Goal: Communication & Community: Answer question/provide support

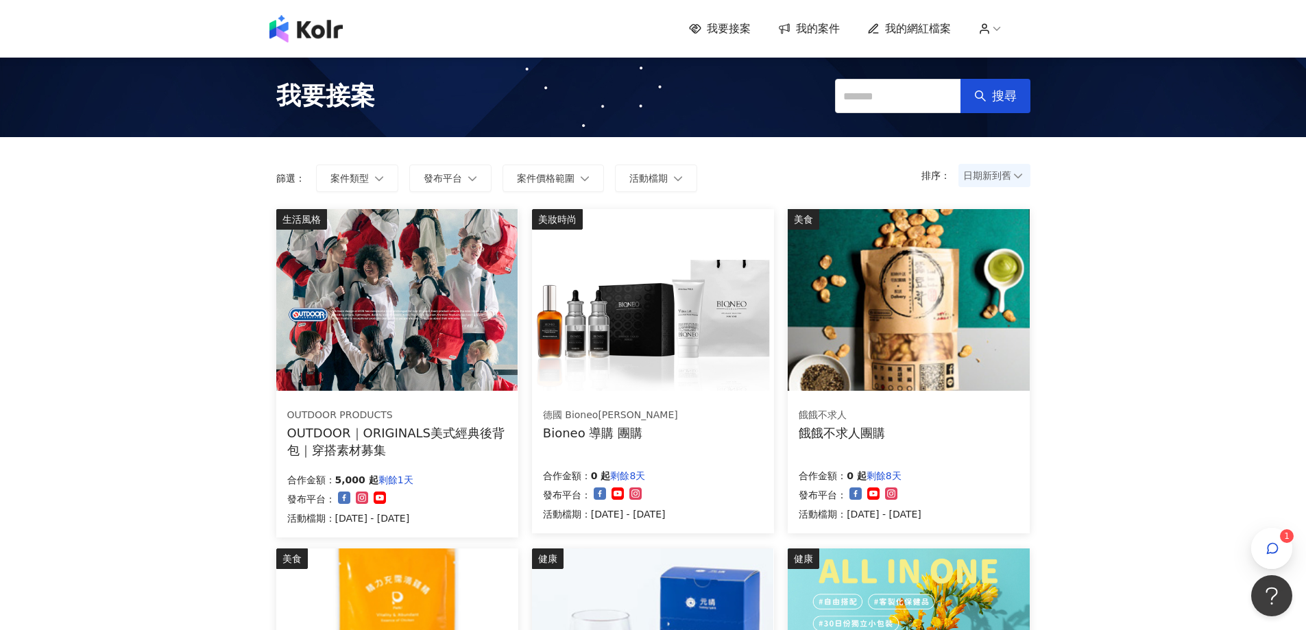
click at [1277, 553] on icon "button" at bounding box center [1273, 549] width 14 height 14
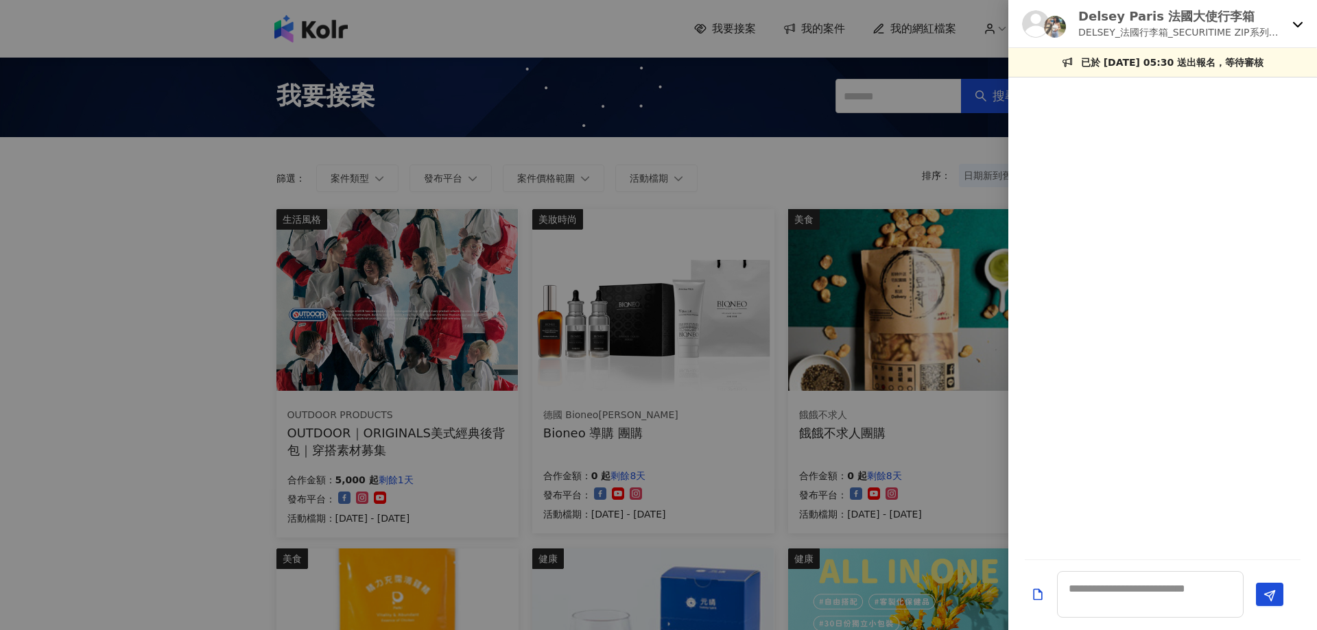
click at [1304, 16] on div "Delsey Paris 法國大使行李箱 DELSEY_法國行李箱_SECURITIME ZIP系列開箱素材募集" at bounding box center [1162, 24] width 309 height 48
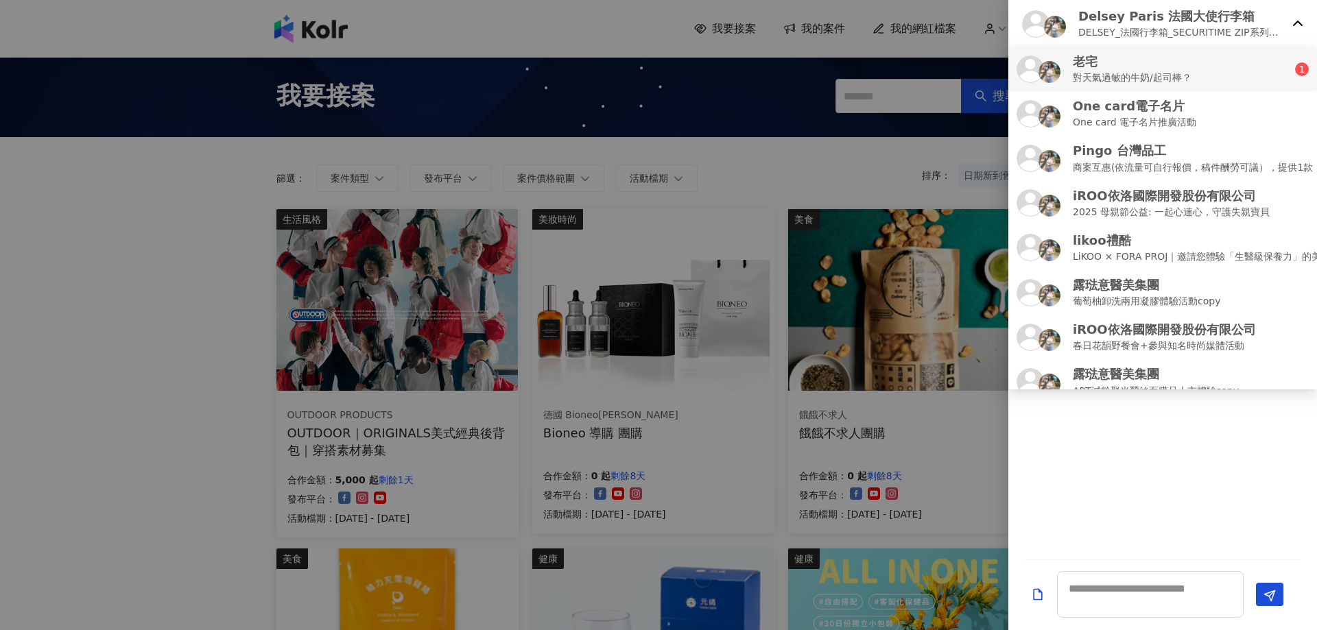
click at [1230, 65] on div "老宅 對天氣過敏的牛奶/起司棒？" at bounding box center [1155, 69] width 278 height 32
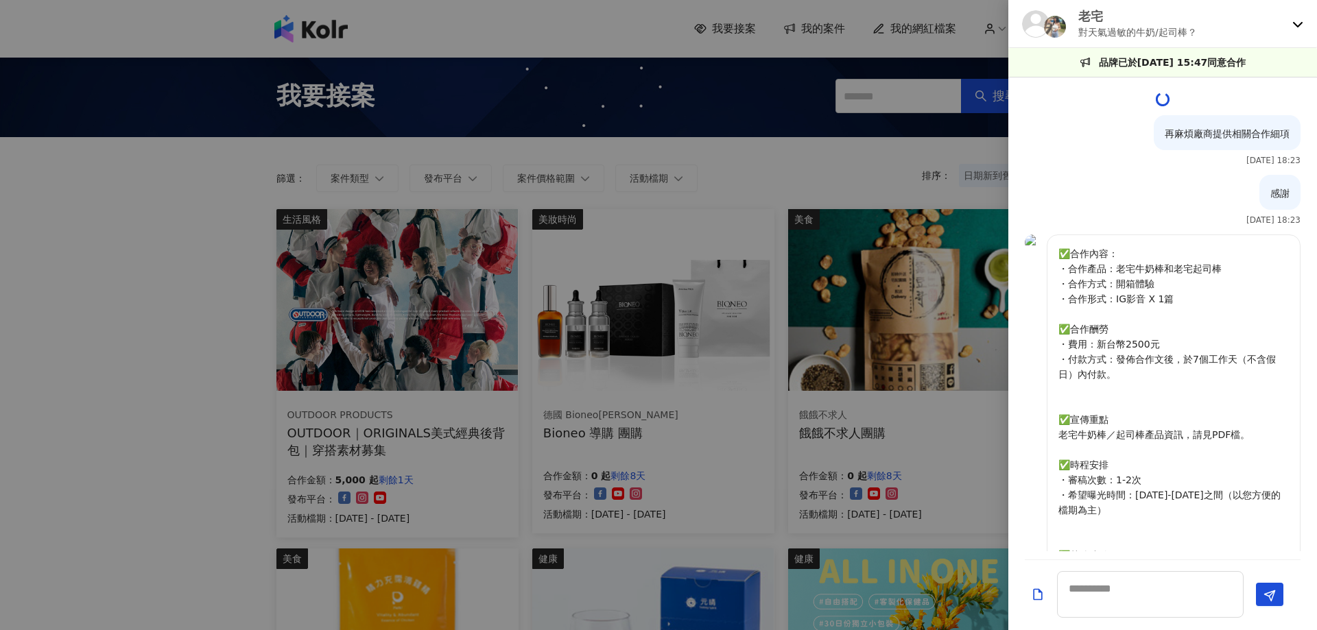
scroll to position [2001, 0]
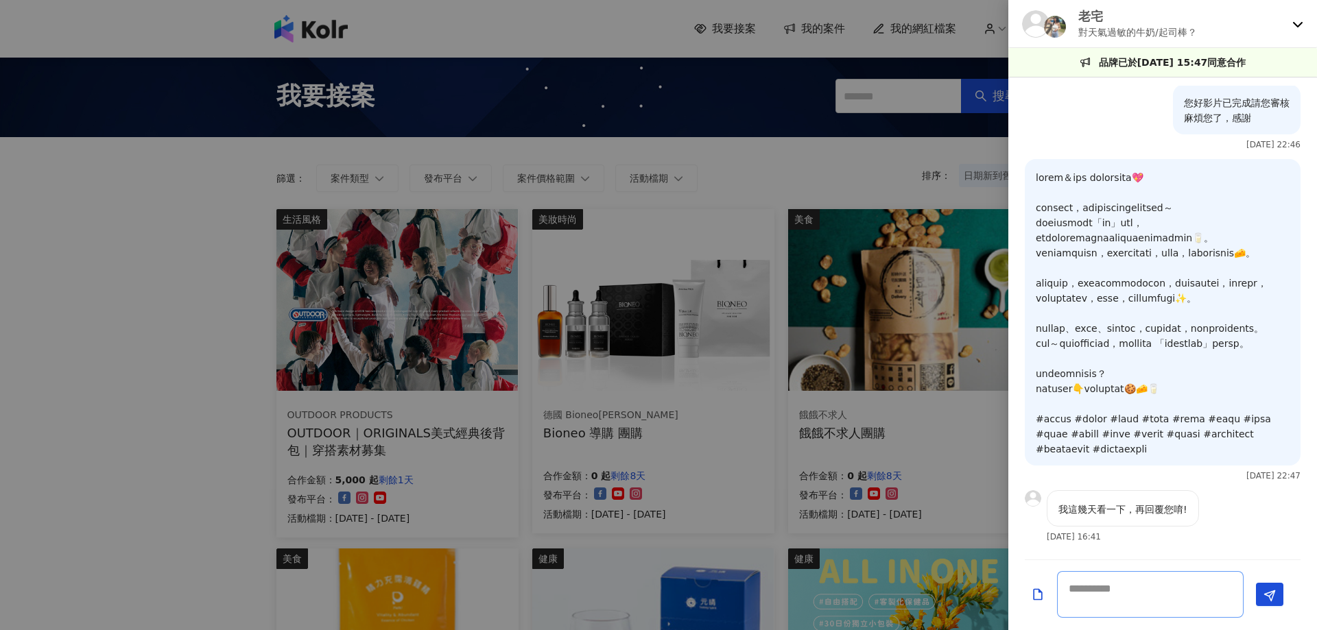
click at [1176, 601] on textarea at bounding box center [1150, 594] width 187 height 47
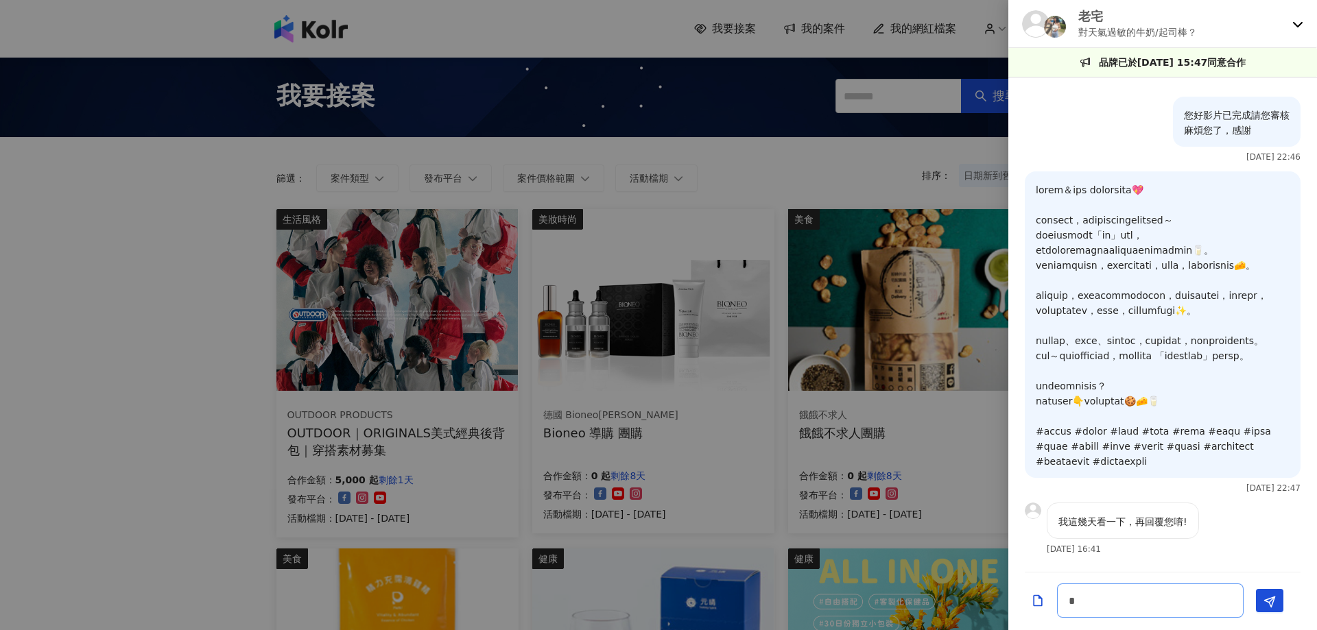
scroll to position [1989, 0]
click at [1131, 525] on p "我這幾天看一下，再回覆您唷!" at bounding box center [1122, 521] width 129 height 15
copy p "，"
click at [1148, 600] on textarea "*****" at bounding box center [1150, 601] width 187 height 34
paste textarea "*"
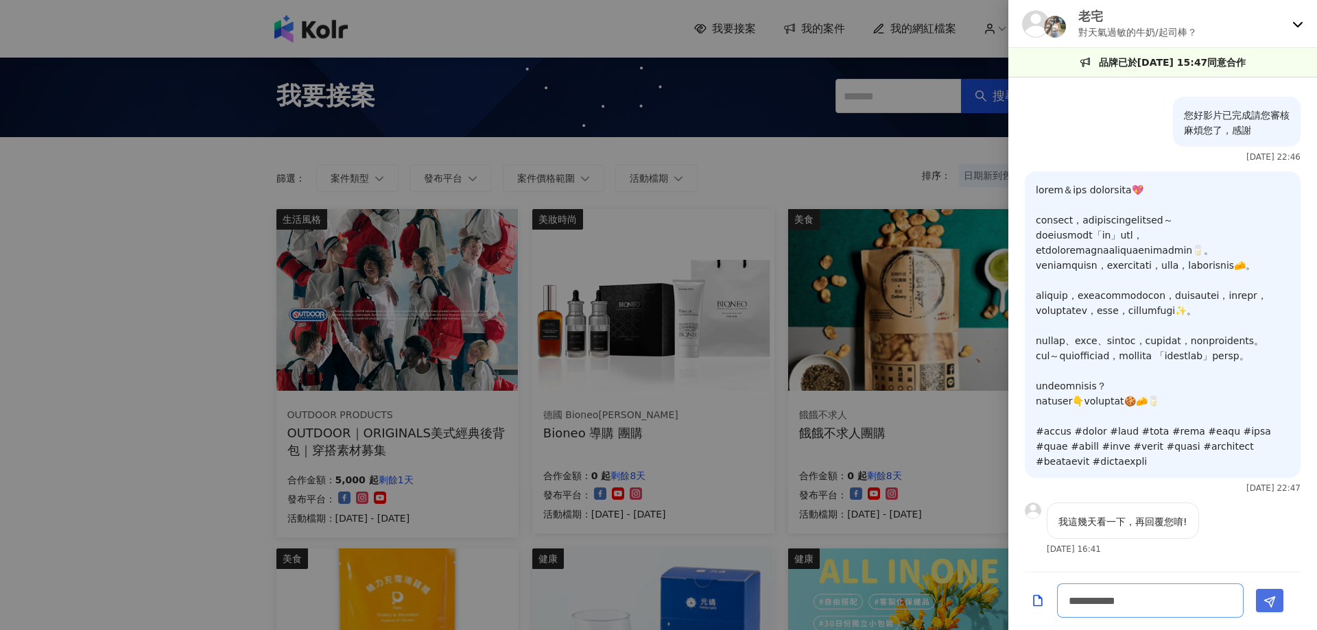
type textarea "**********"
click at [1260, 605] on button "Send" at bounding box center [1269, 600] width 27 height 23
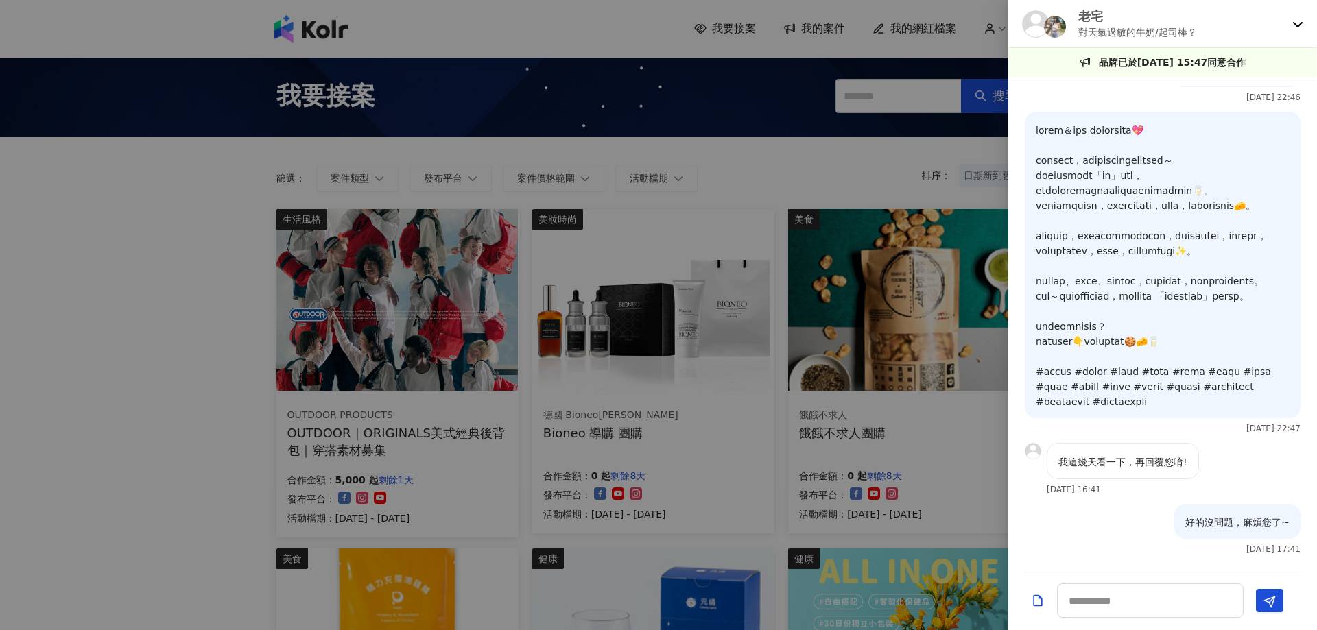
scroll to position [2048, 0]
click at [1295, 24] on icon at bounding box center [1298, 24] width 10 height 5
